Goal: Task Accomplishment & Management: Complete application form

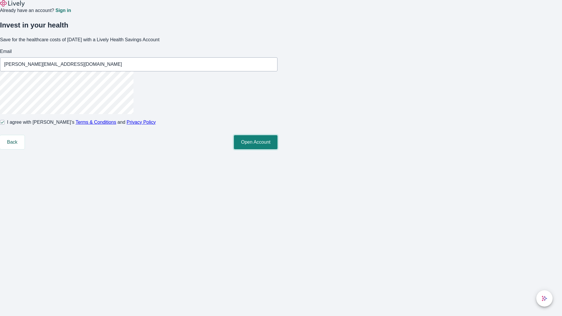
click at [278, 149] on button "Open Account" at bounding box center [256, 142] width 44 height 14
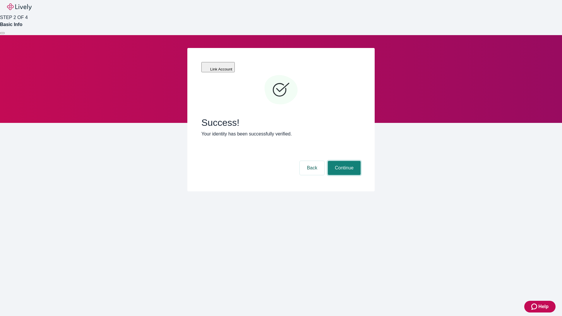
click at [343, 161] on button "Continue" at bounding box center [344, 168] width 33 height 14
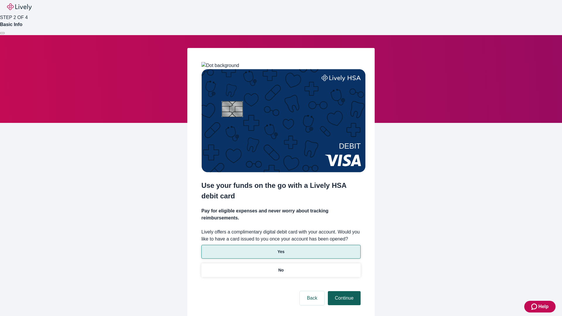
click at [281, 249] on p "Yes" at bounding box center [281, 252] width 7 height 6
click at [343, 291] on button "Continue" at bounding box center [344, 298] width 33 height 14
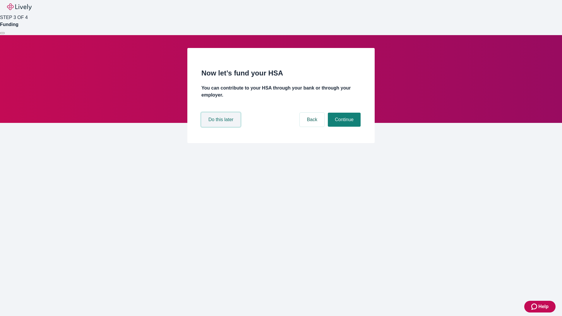
click at [222, 127] on button "Do this later" at bounding box center [220, 120] width 39 height 14
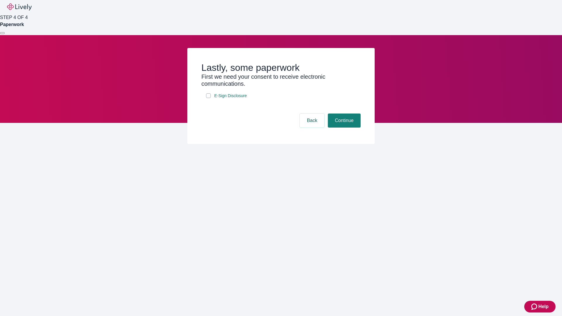
click at [208, 98] on input "E-Sign Disclosure" at bounding box center [208, 95] width 5 height 5
checkbox input "true"
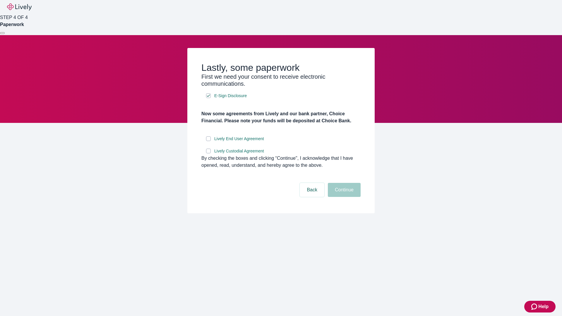
click at [208, 141] on input "Lively End User Agreement" at bounding box center [208, 138] width 5 height 5
checkbox input "true"
click at [208, 153] on input "Lively Custodial Agreement" at bounding box center [208, 151] width 5 height 5
checkbox input "true"
click at [343, 197] on button "Continue" at bounding box center [344, 190] width 33 height 14
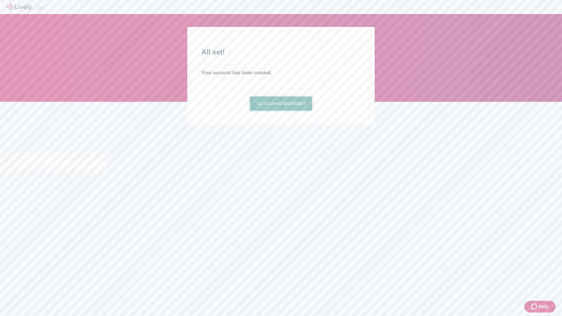
click at [281, 111] on link "Go to Lively dashboard" at bounding box center [281, 104] width 62 height 14
